Goal: Navigation & Orientation: Find specific page/section

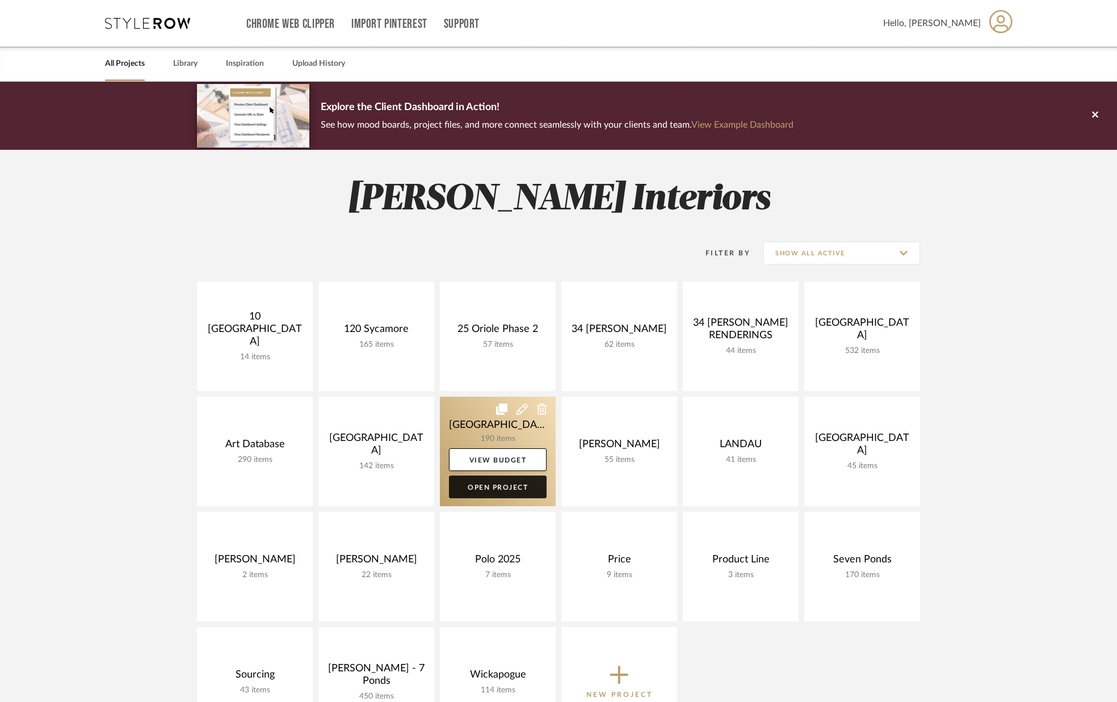
click at [510, 487] on link "Open Project" at bounding box center [498, 487] width 98 height 23
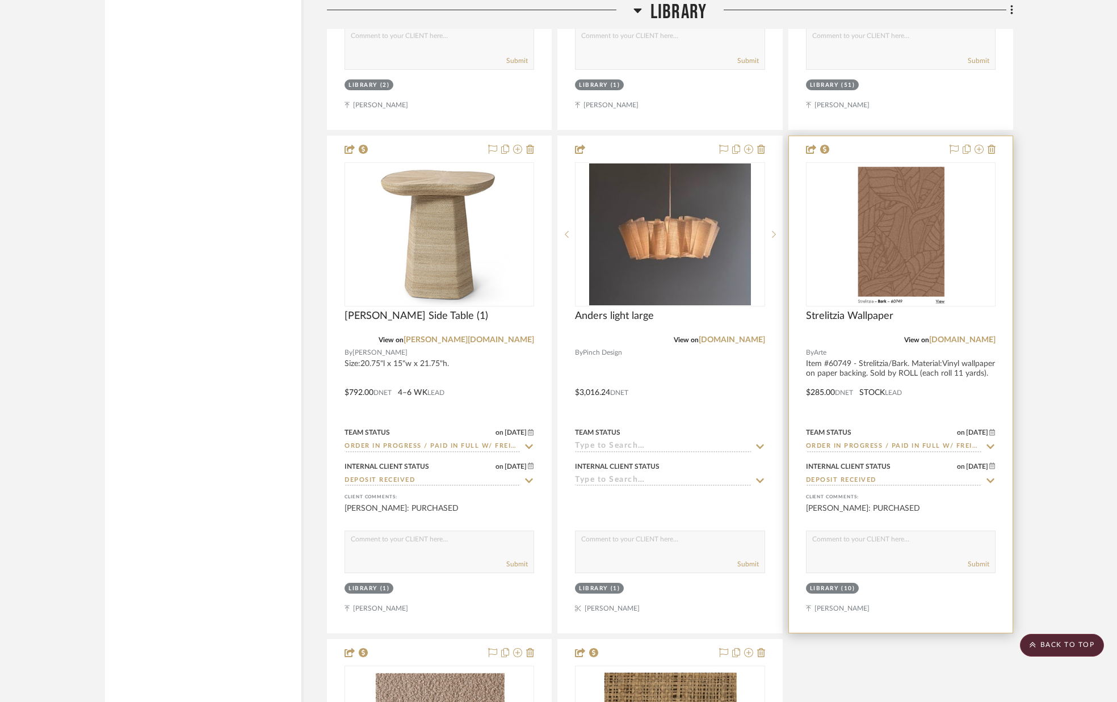
scroll to position [3351, 0]
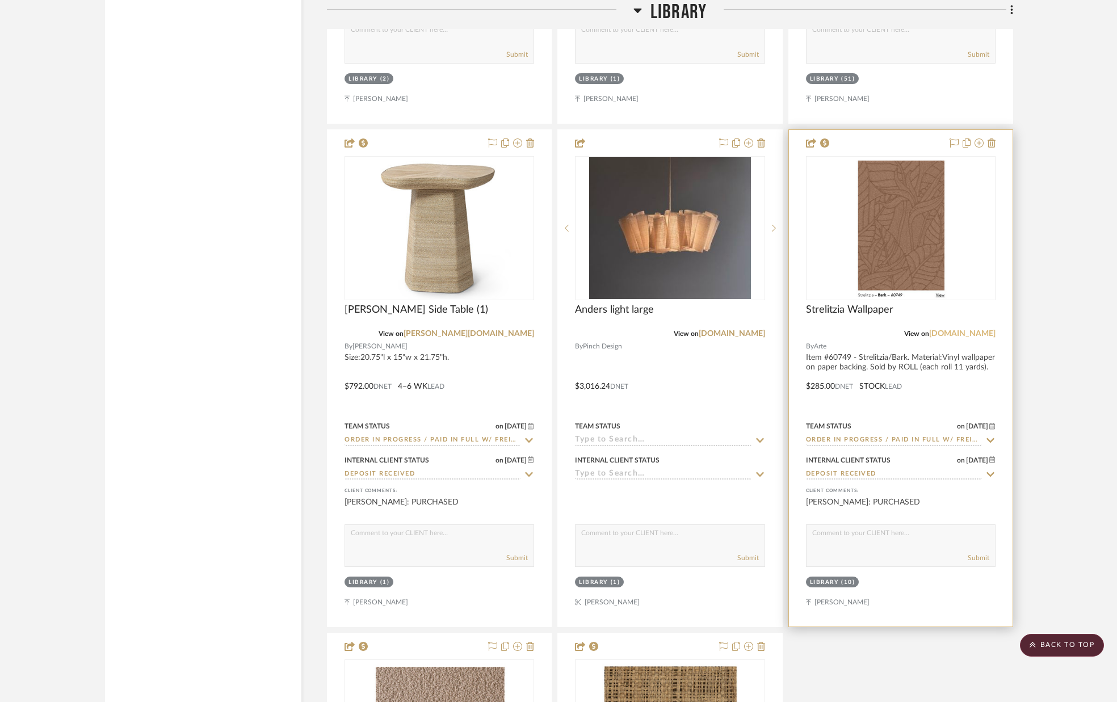
click at [962, 334] on link "[DOMAIN_NAME]" at bounding box center [962, 334] width 66 height 8
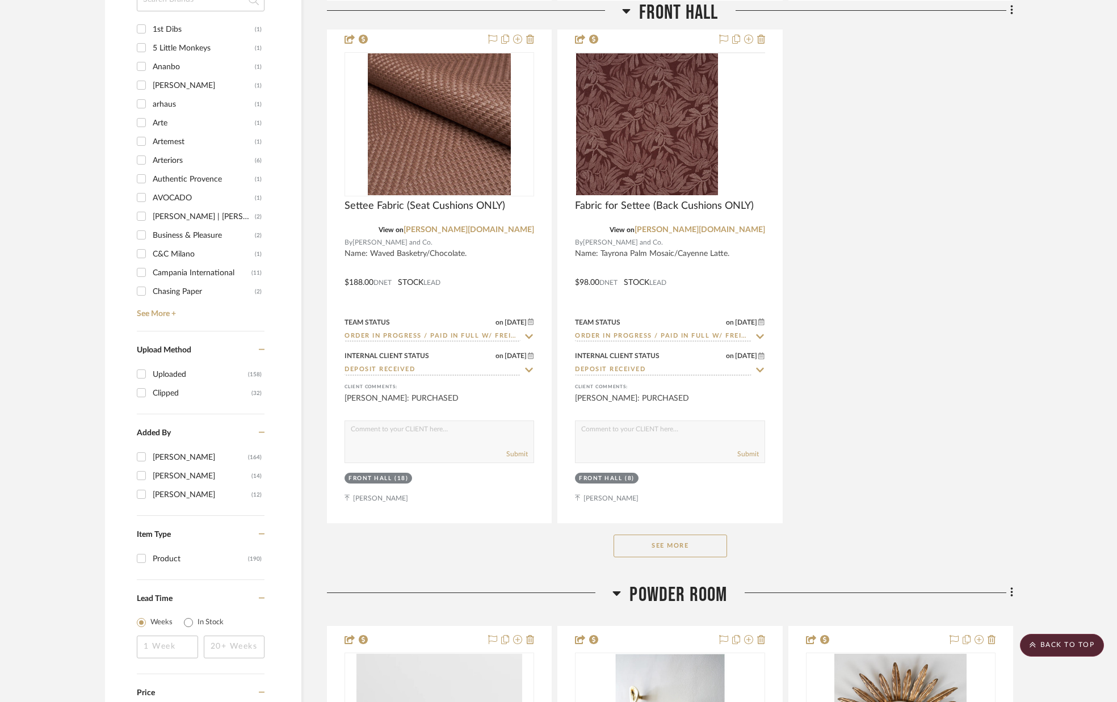
scroll to position [0, 0]
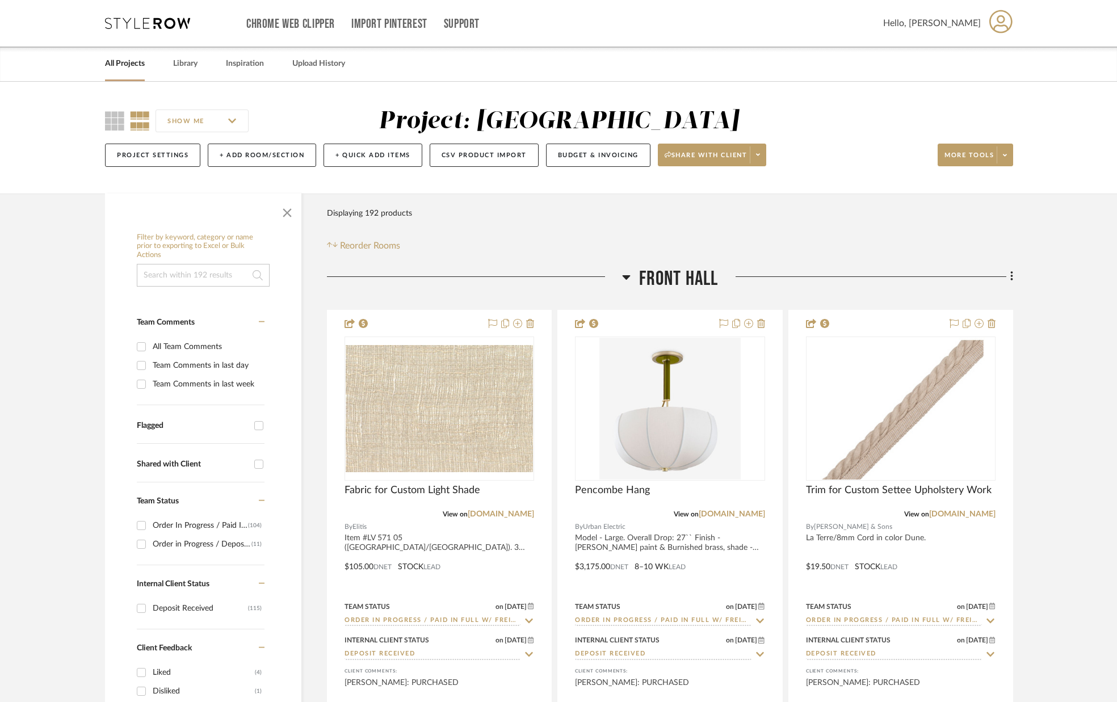
click at [127, 66] on link "All Projects" at bounding box center [125, 63] width 40 height 15
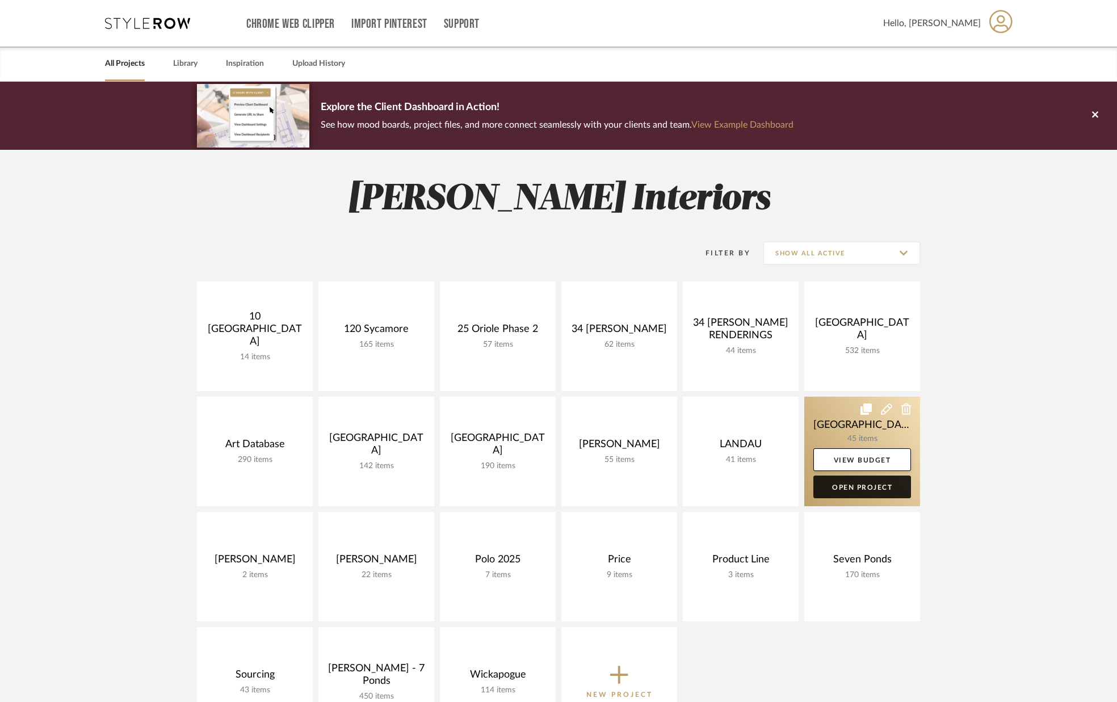
click at [853, 485] on link "Open Project" at bounding box center [863, 487] width 98 height 23
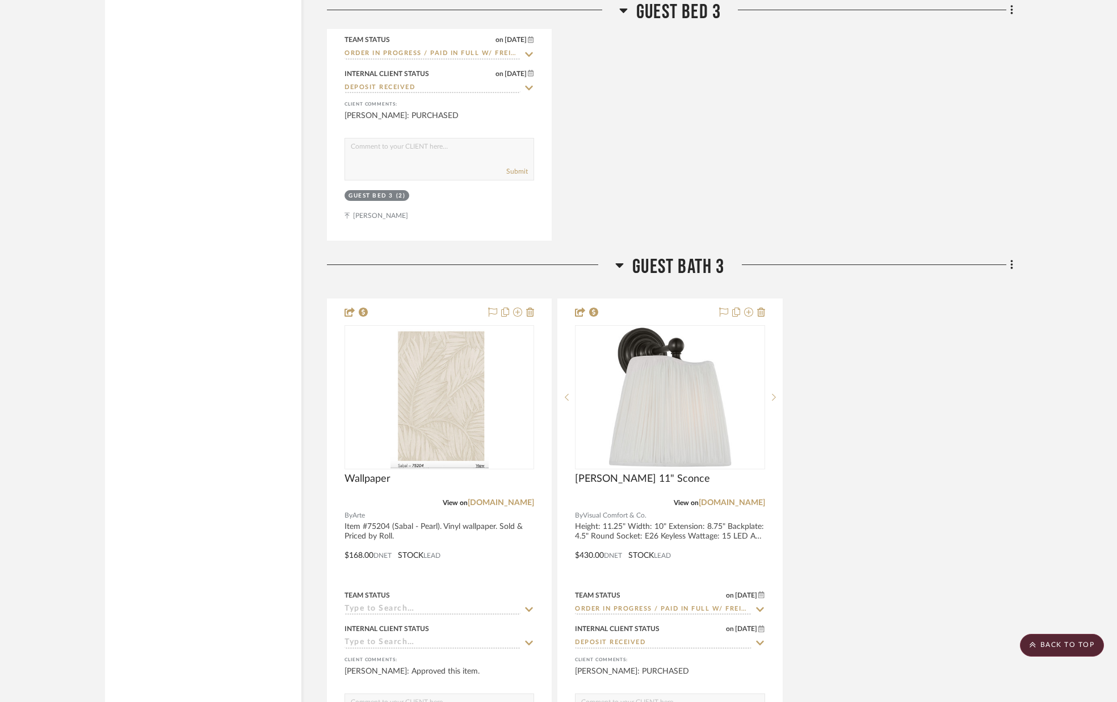
scroll to position [9793, 0]
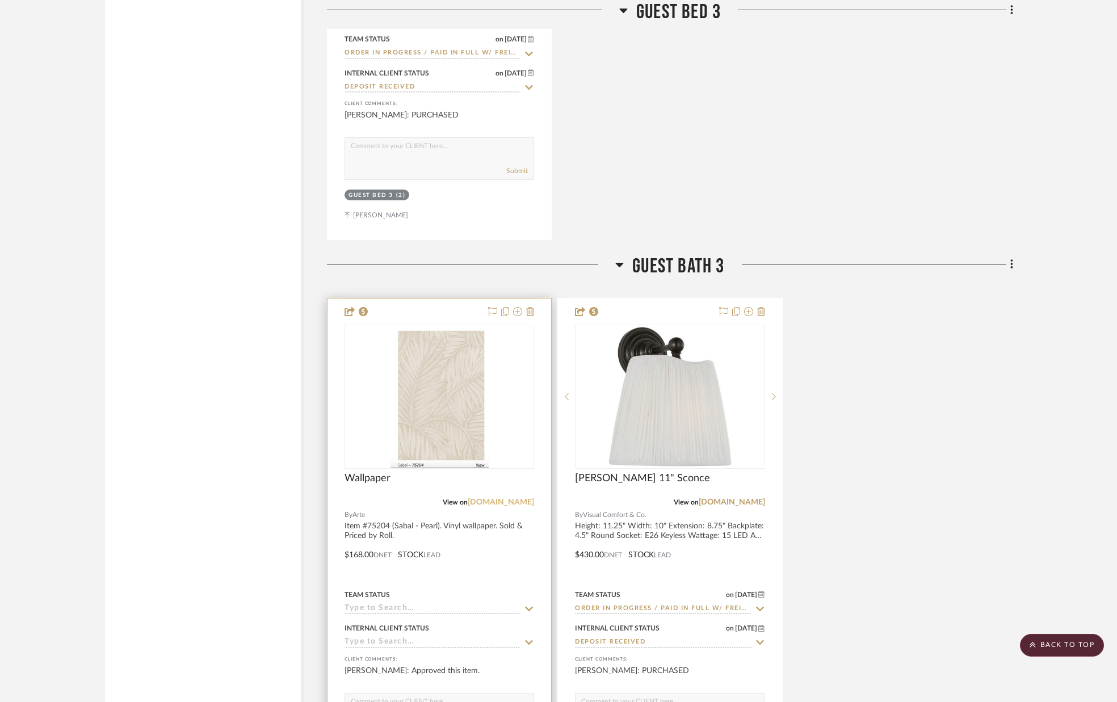
click at [499, 501] on link "[DOMAIN_NAME]" at bounding box center [501, 503] width 66 height 8
